Goal: Transaction & Acquisition: Book appointment/travel/reservation

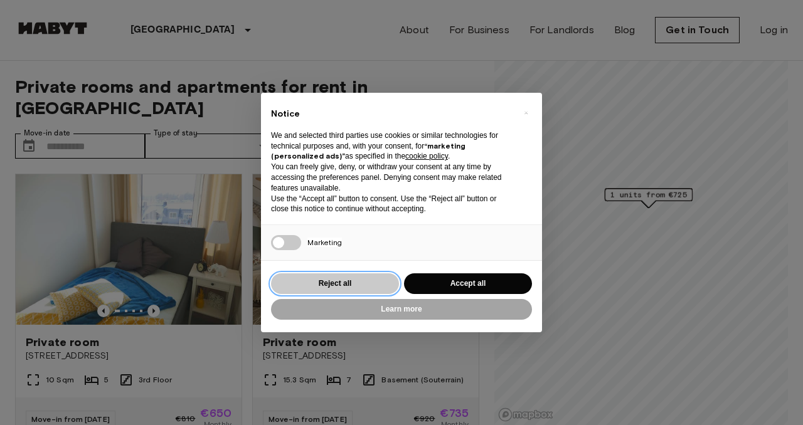
click at [346, 282] on button "Reject all" at bounding box center [335, 283] width 128 height 21
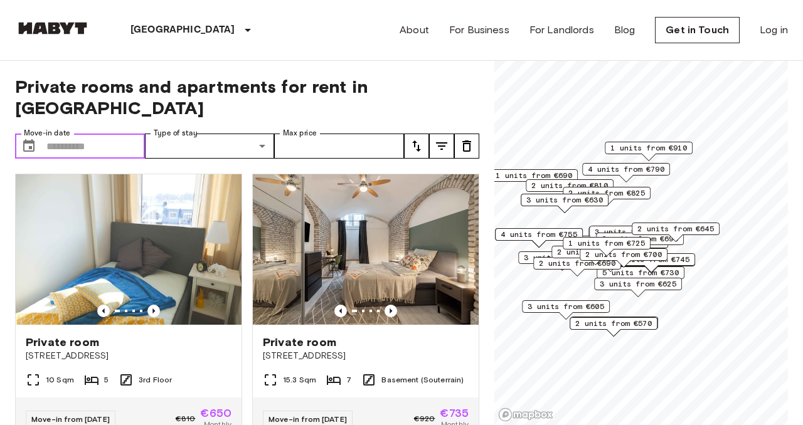
click at [84, 134] on input "Move-in date" at bounding box center [95, 146] width 98 height 25
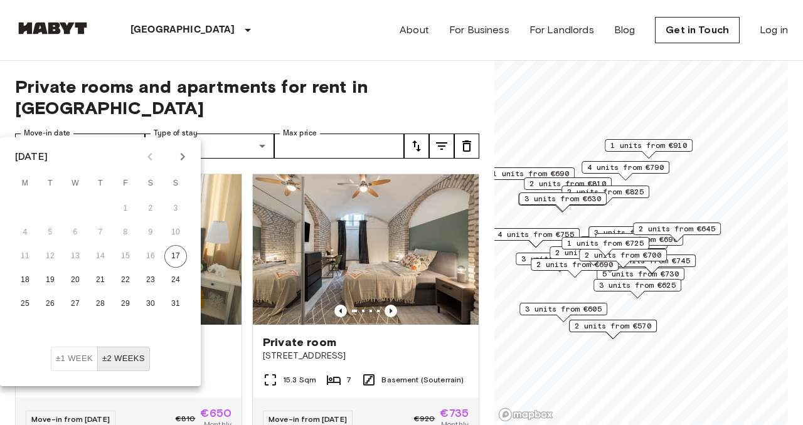
click at [188, 159] on icon "Next month" at bounding box center [182, 156] width 15 height 15
click at [78, 211] on button "1" at bounding box center [75, 209] width 23 height 23
type input "**********"
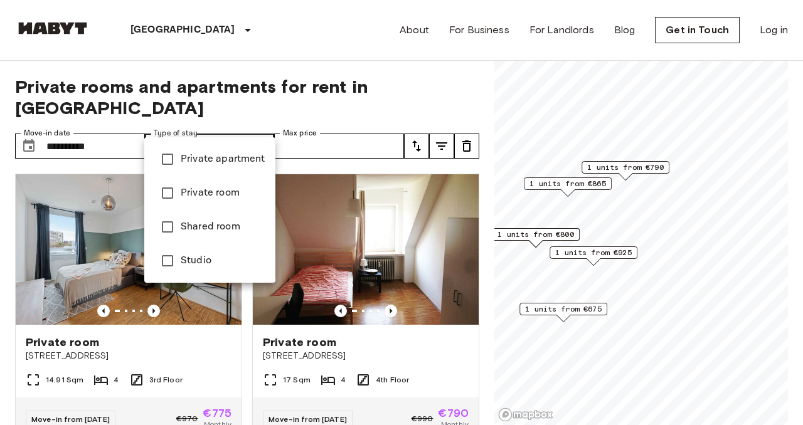
click at [229, 164] on span "Private apartment" at bounding box center [223, 159] width 85 height 15
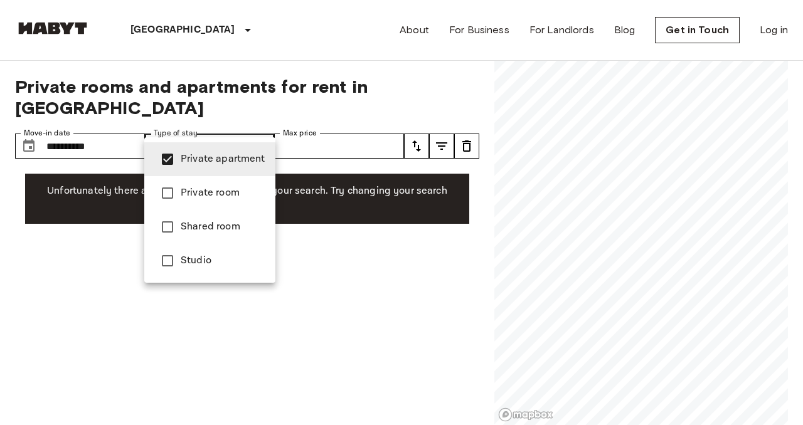
click at [216, 194] on span "Private room" at bounding box center [223, 193] width 85 height 15
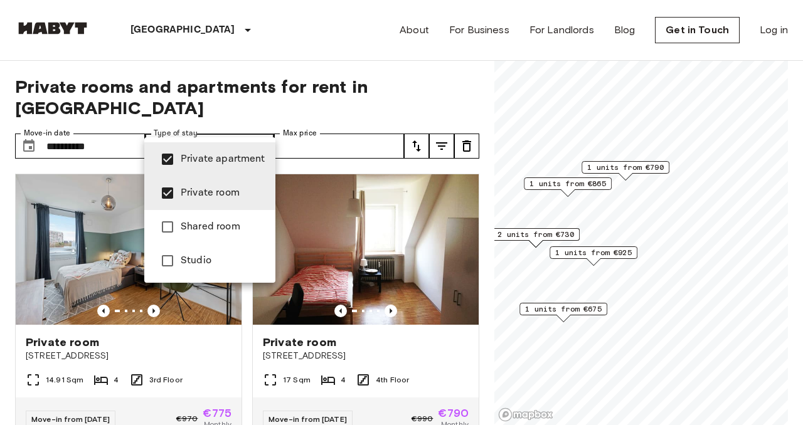
click at [216, 261] on span "Studio" at bounding box center [223, 260] width 85 height 15
type input "**********"
click at [345, 128] on div at bounding box center [401, 212] width 803 height 425
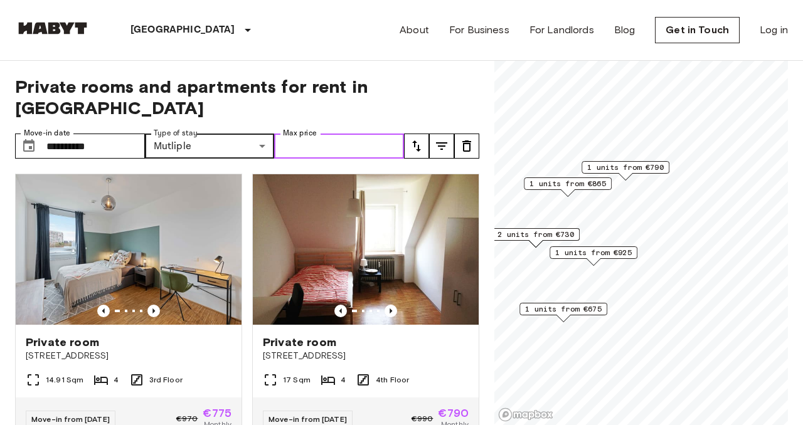
click at [345, 134] on input "Max price" at bounding box center [339, 146] width 130 height 25
type input "****"
click at [415, 139] on icon "tune" at bounding box center [416, 146] width 15 height 15
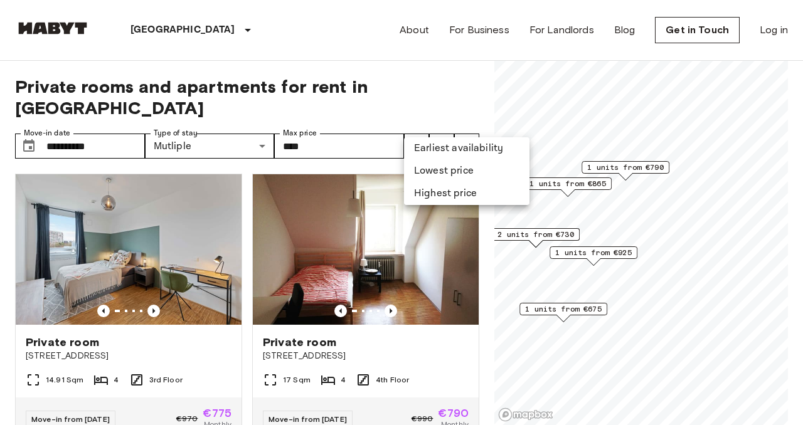
click at [431, 167] on li "Lowest price" at bounding box center [466, 171] width 125 height 23
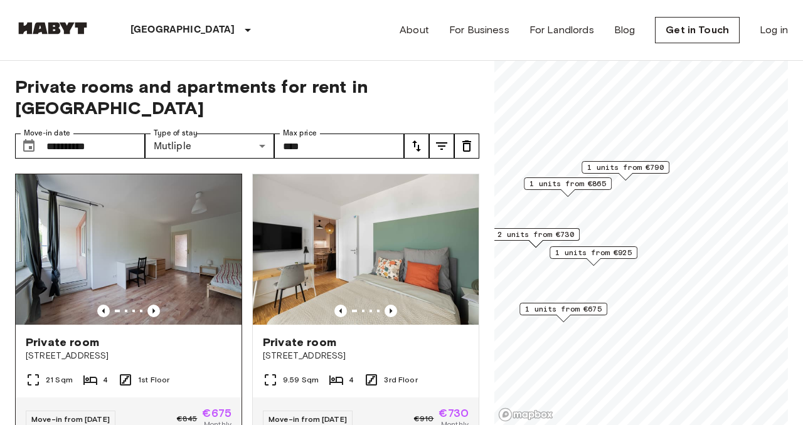
click at [161, 233] on img at bounding box center [129, 249] width 226 height 151
click at [395, 305] on icon "Previous image" at bounding box center [390, 311] width 13 height 13
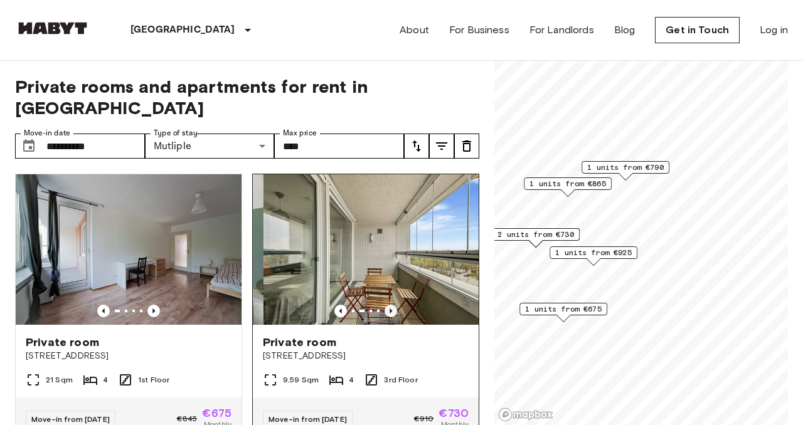
click at [395, 305] on icon "Previous image" at bounding box center [390, 311] width 13 height 13
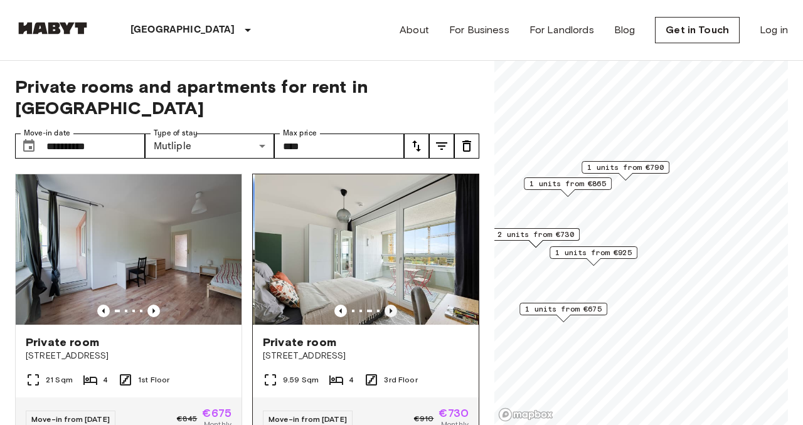
click at [395, 305] on icon "Previous image" at bounding box center [390, 311] width 13 height 13
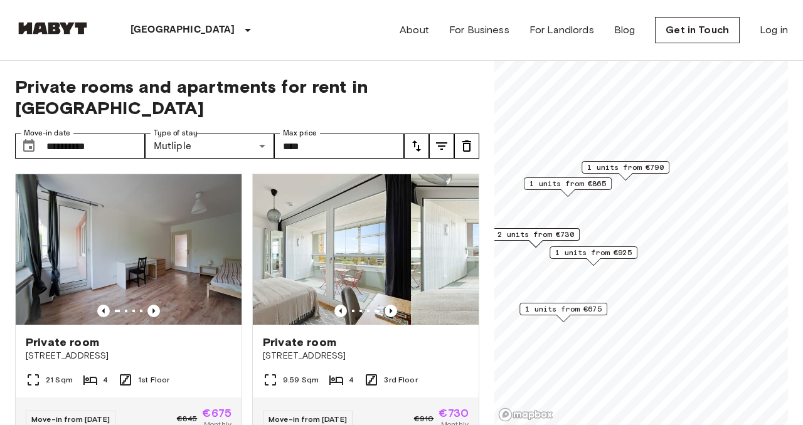
click at [530, 125] on div "**********" at bounding box center [401, 243] width 773 height 365
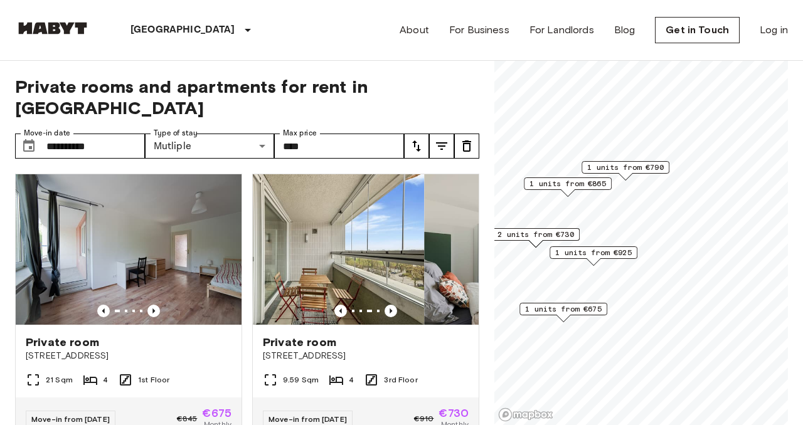
click at [572, 71] on div "**********" at bounding box center [401, 243] width 773 height 365
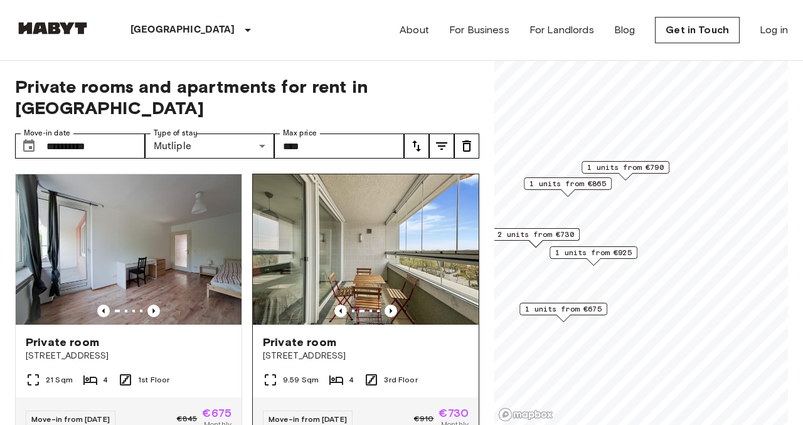
click at [408, 236] on img at bounding box center [366, 249] width 226 height 151
click at [445, 139] on icon "tune" at bounding box center [441, 146] width 15 height 15
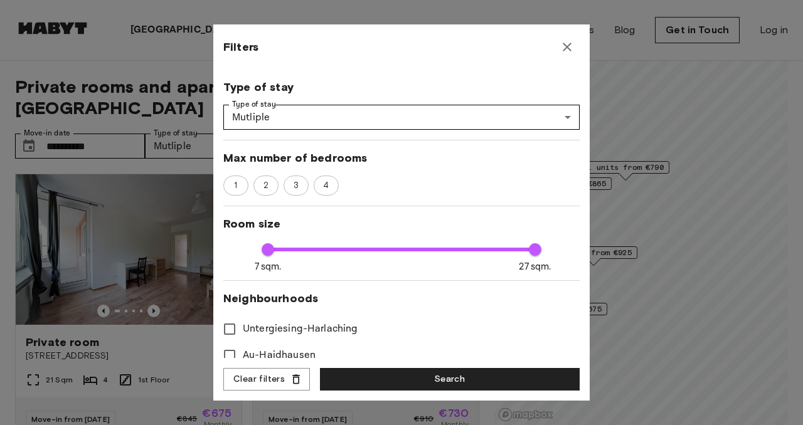
scroll to position [137, 0]
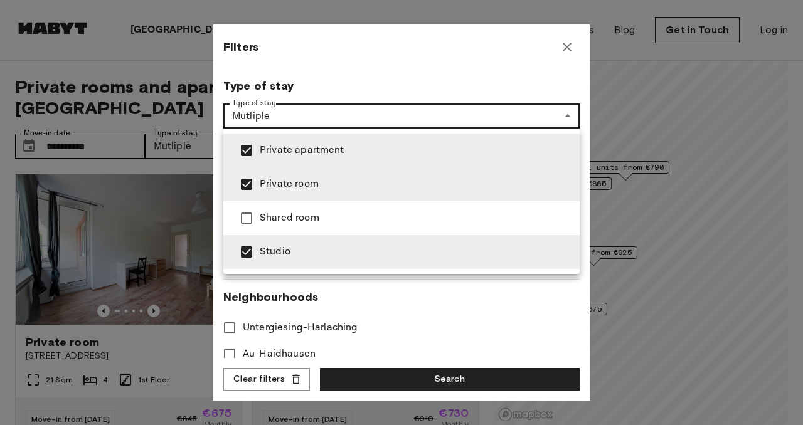
click at [424, 116] on div at bounding box center [401, 212] width 803 height 425
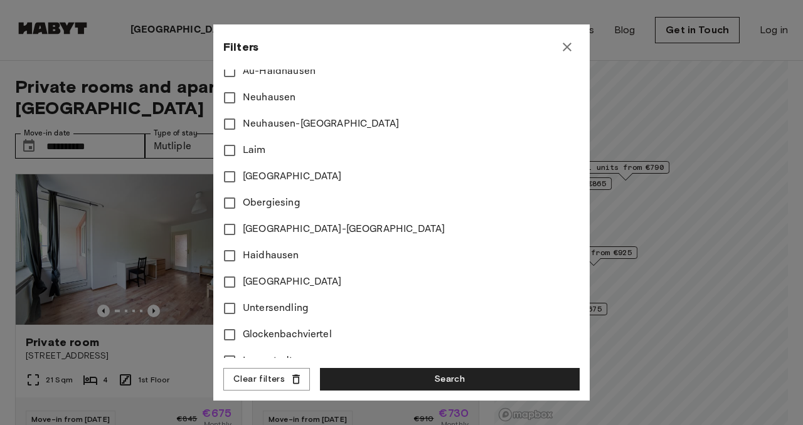
scroll to position [541, 0]
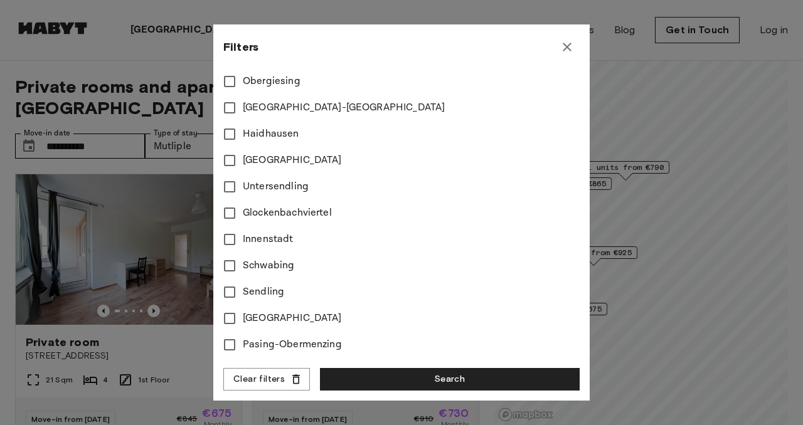
click at [568, 51] on icon "button" at bounding box center [566, 47] width 15 height 15
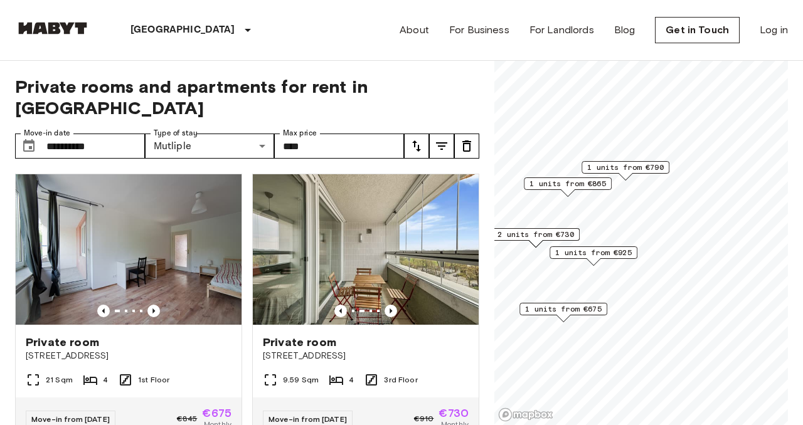
click at [415, 139] on icon "tune" at bounding box center [416, 146] width 15 height 15
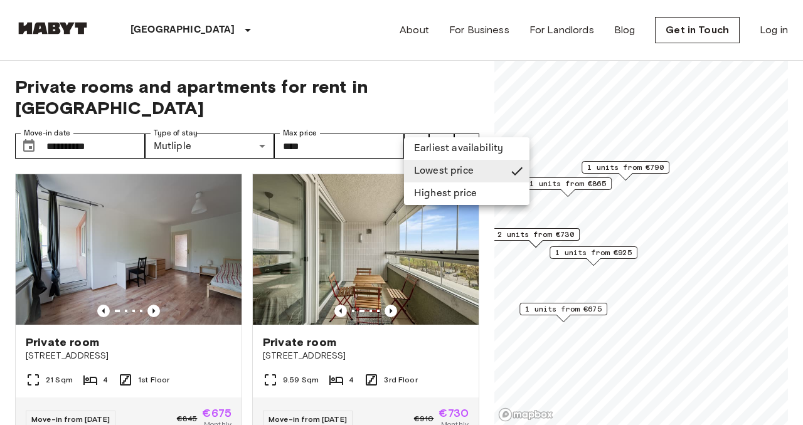
click at [415, 123] on div at bounding box center [401, 212] width 803 height 425
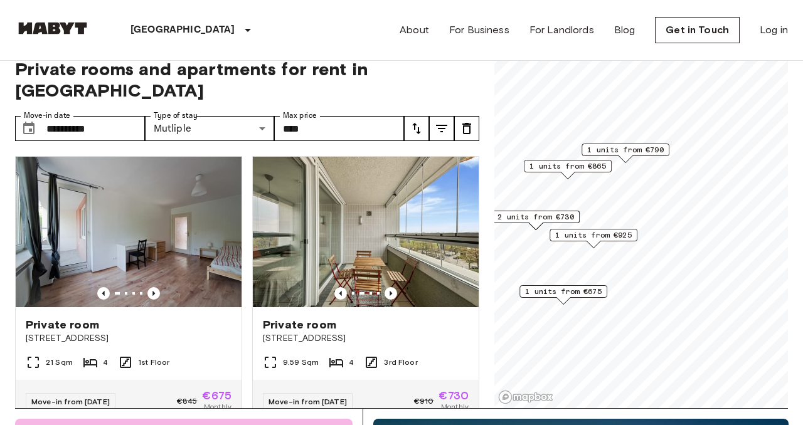
scroll to position [0, 0]
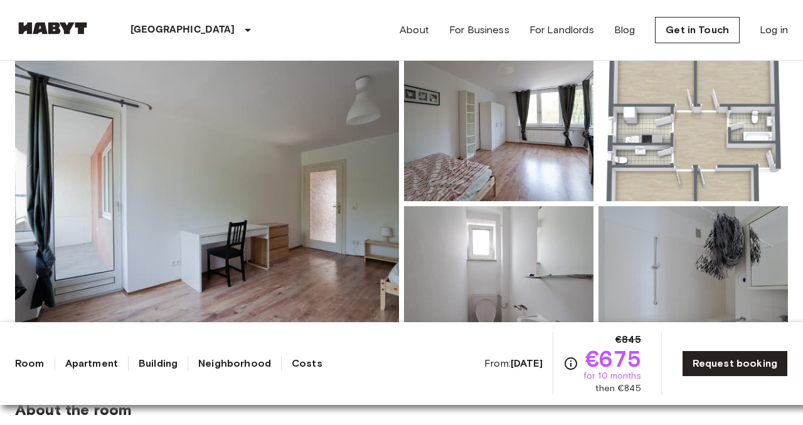
scroll to position [151, 0]
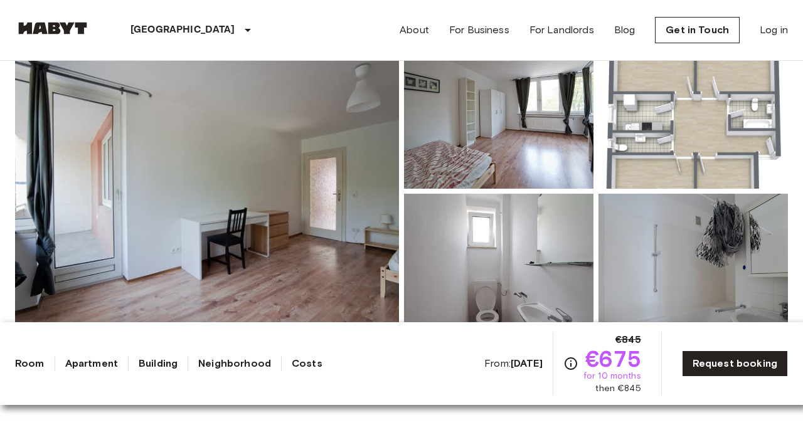
click at [306, 173] on img at bounding box center [207, 191] width 384 height 334
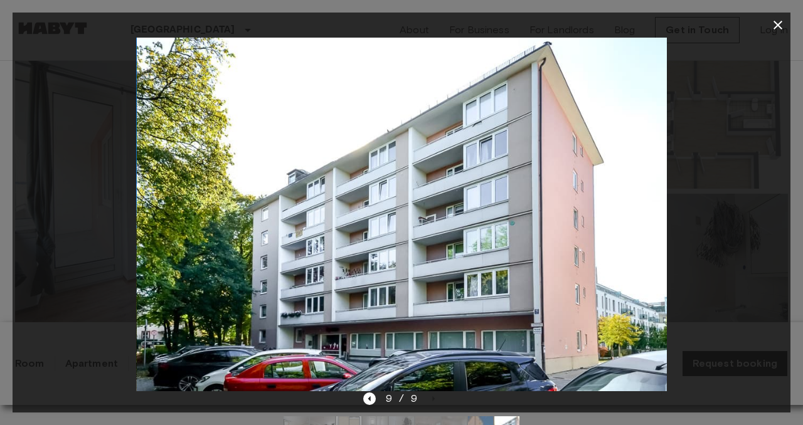
click at [780, 28] on icon "button" at bounding box center [777, 25] width 15 height 15
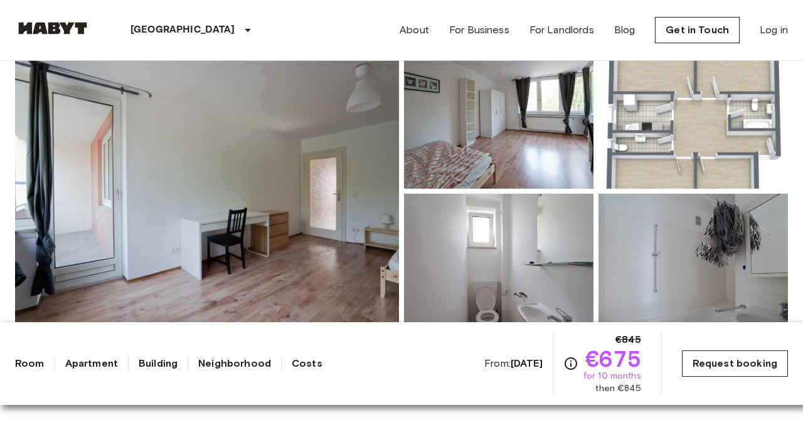
click at [709, 362] on link "Request booking" at bounding box center [735, 364] width 106 height 26
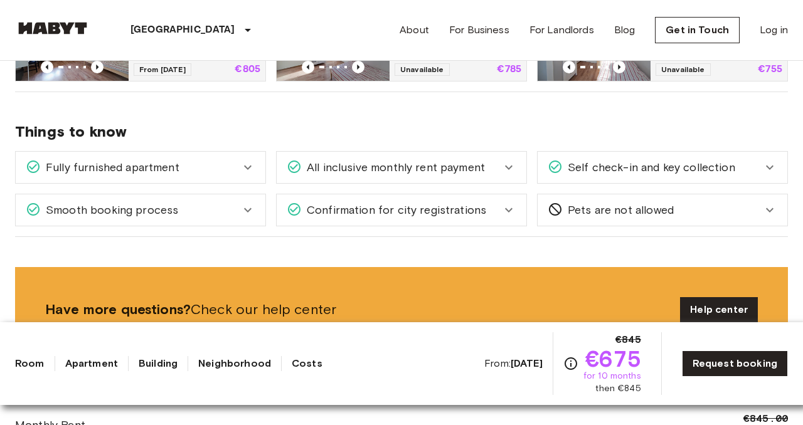
scroll to position [752, 0]
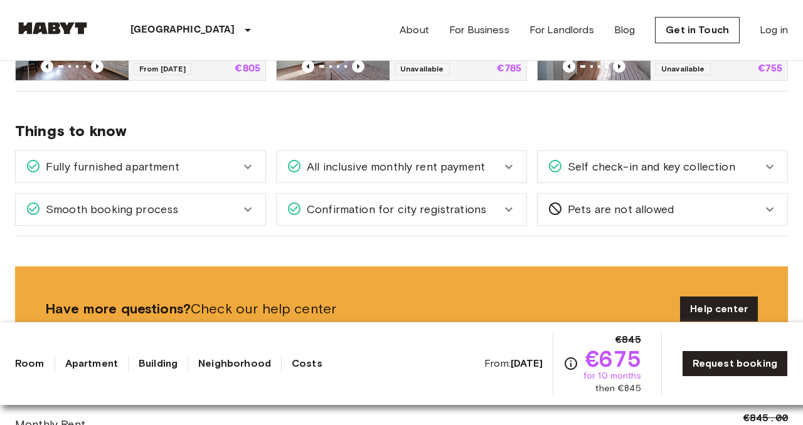
click at [490, 167] on div "All inclusive monthly rent payment" at bounding box center [394, 167] width 215 height 16
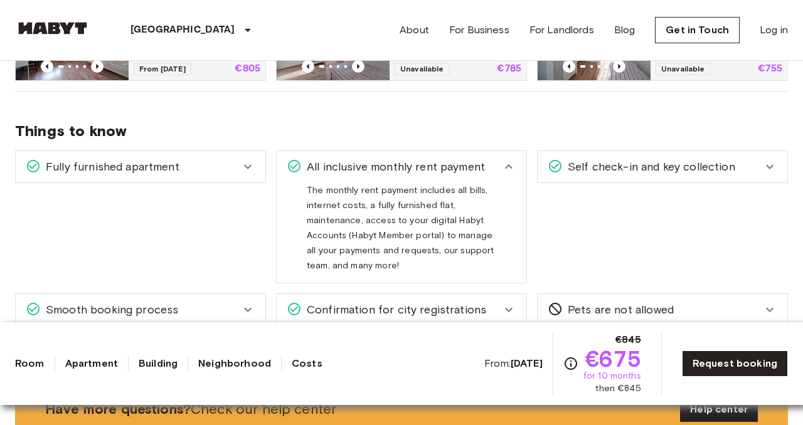
click at [490, 167] on div "All inclusive monthly rent payment" at bounding box center [394, 167] width 215 height 16
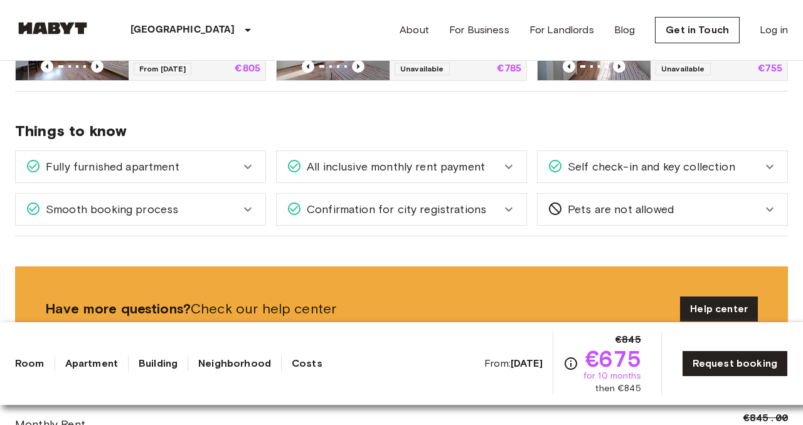
click at [241, 157] on div "Fully furnished apartment" at bounding box center [141, 166] width 250 height 31
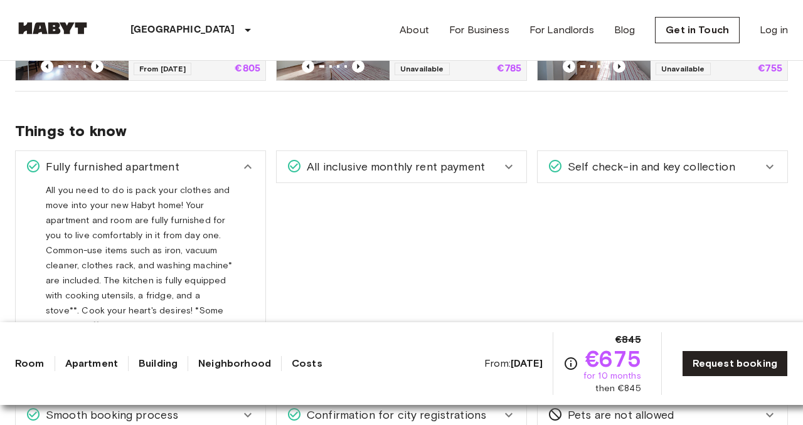
click at [241, 157] on div "Fully furnished apartment" at bounding box center [141, 166] width 250 height 31
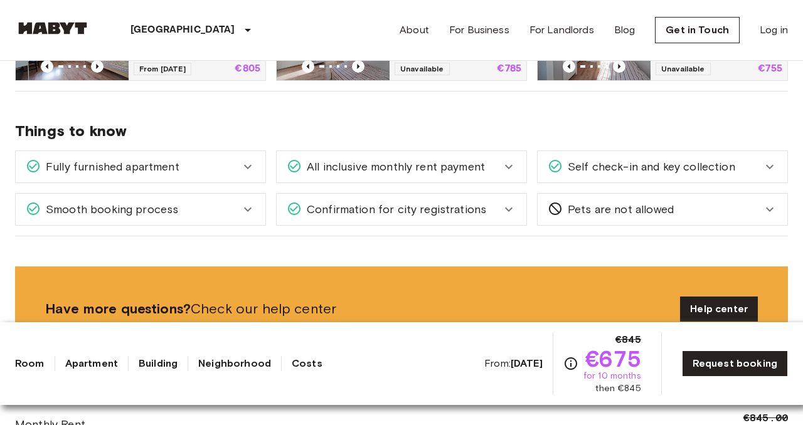
click at [646, 163] on span "Self check-in and key collection" at bounding box center [649, 167] width 172 height 16
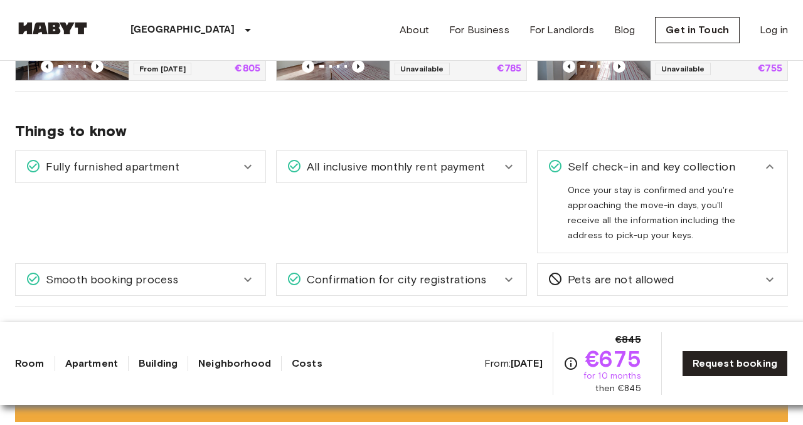
click at [646, 163] on span "Self check-in and key collection" at bounding box center [649, 167] width 172 height 16
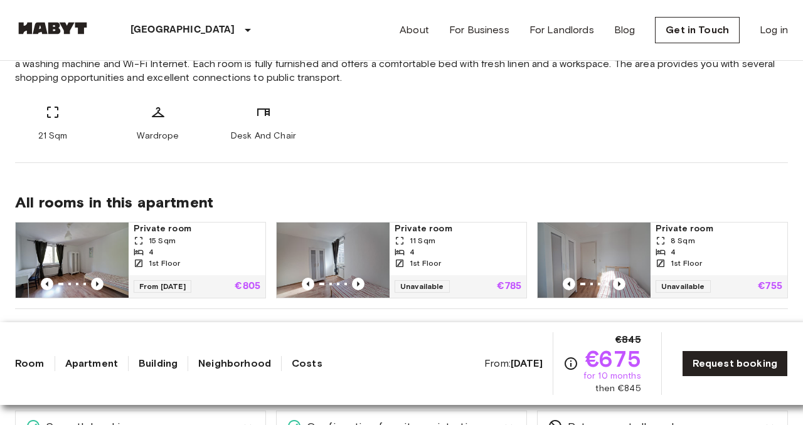
scroll to position [0, 0]
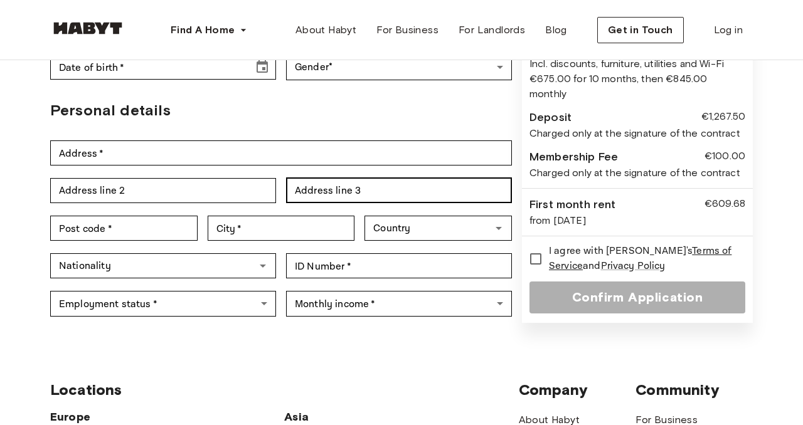
scroll to position [277, 0]
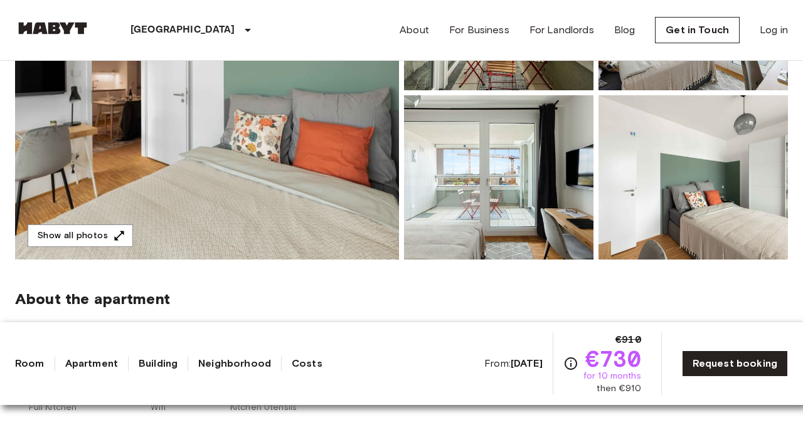
scroll to position [243, 0]
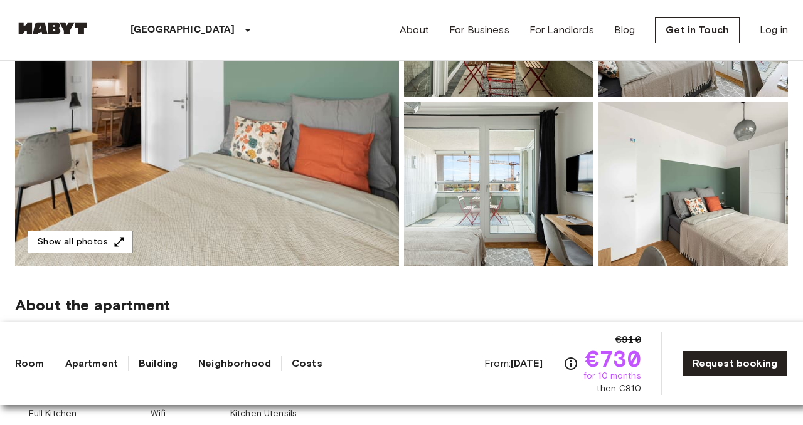
click at [290, 179] on img at bounding box center [207, 99] width 384 height 334
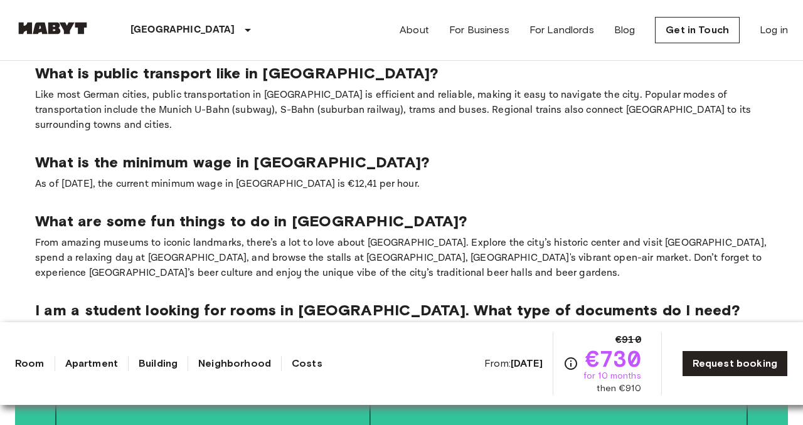
scroll to position [1714, 0]
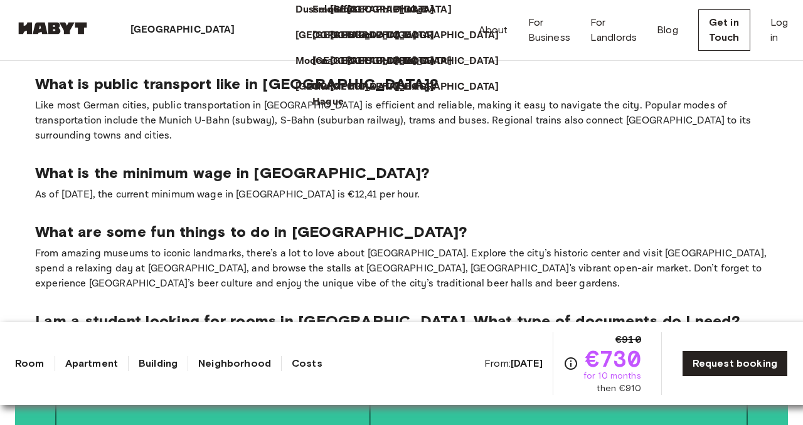
click at [163, 34] on p "[GEOGRAPHIC_DATA]" at bounding box center [182, 30] width 105 height 15
